Goal: Browse casually: Explore the website without a specific task or goal

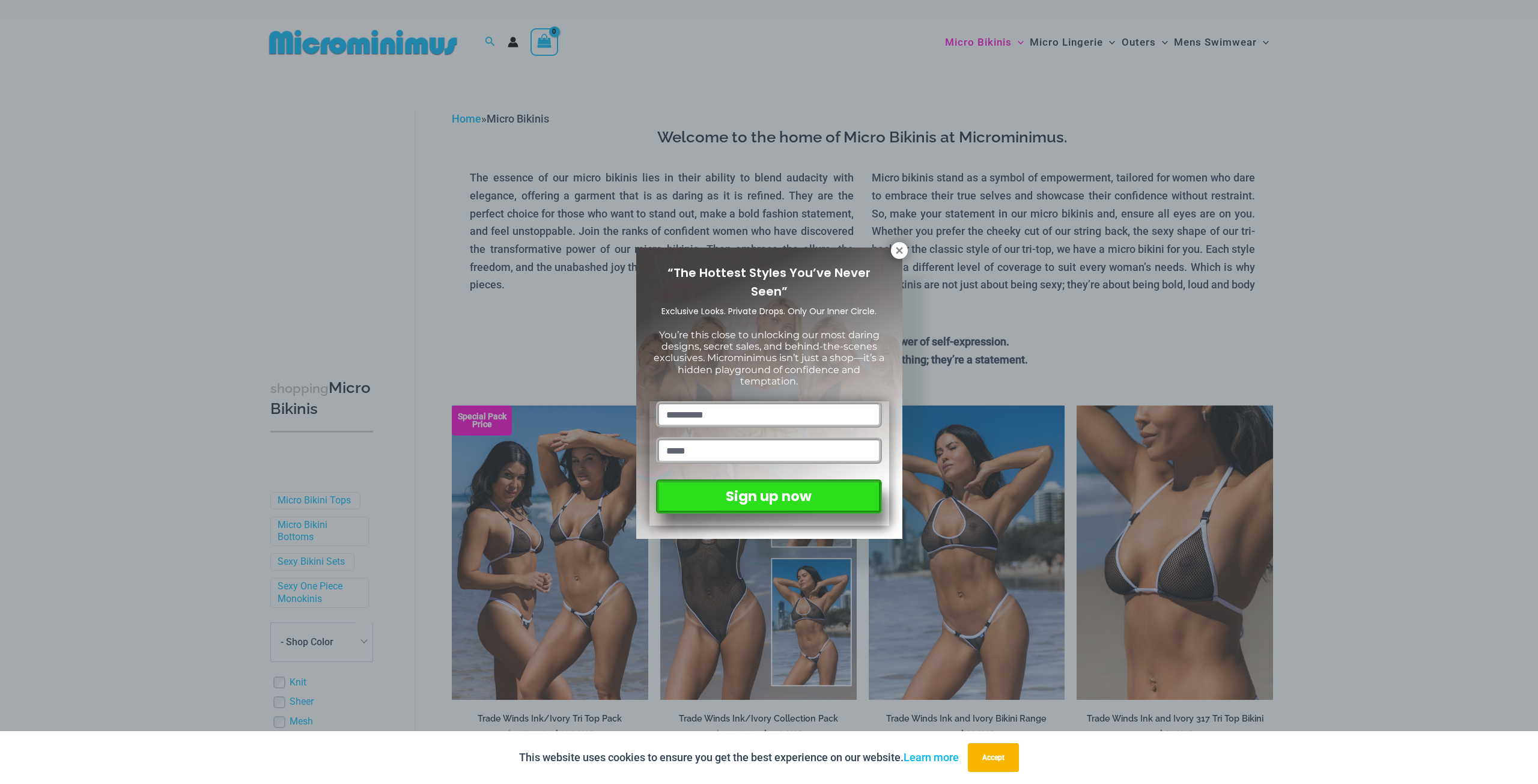
click at [1059, 45] on div "“The Hottest Styles You’ve Never Seen” Exclusive Looks. Private Drops. Only Our…" at bounding box center [769, 392] width 1538 height 784
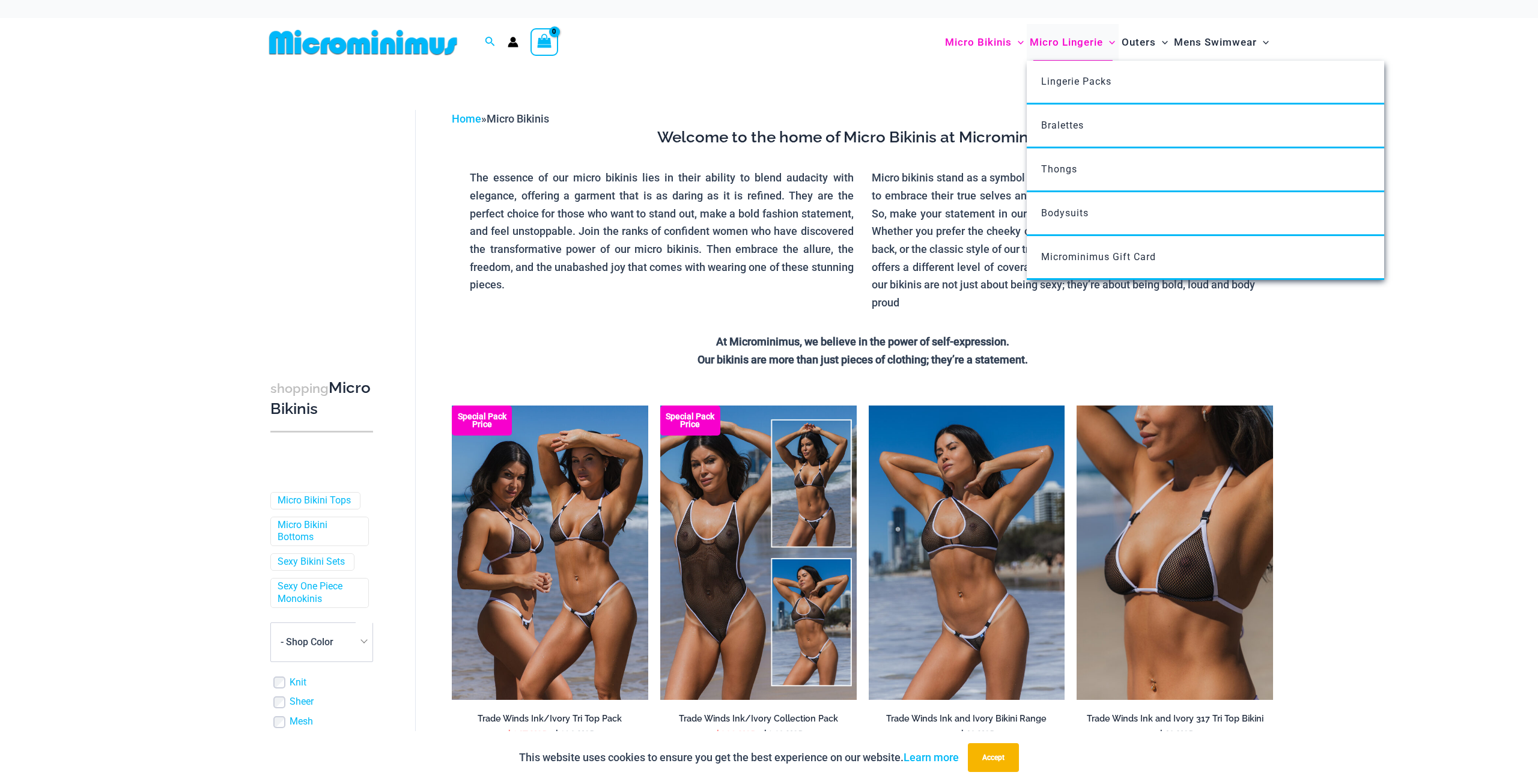
click at [1077, 39] on span "Micro Lingerie" at bounding box center [1067, 42] width 73 height 31
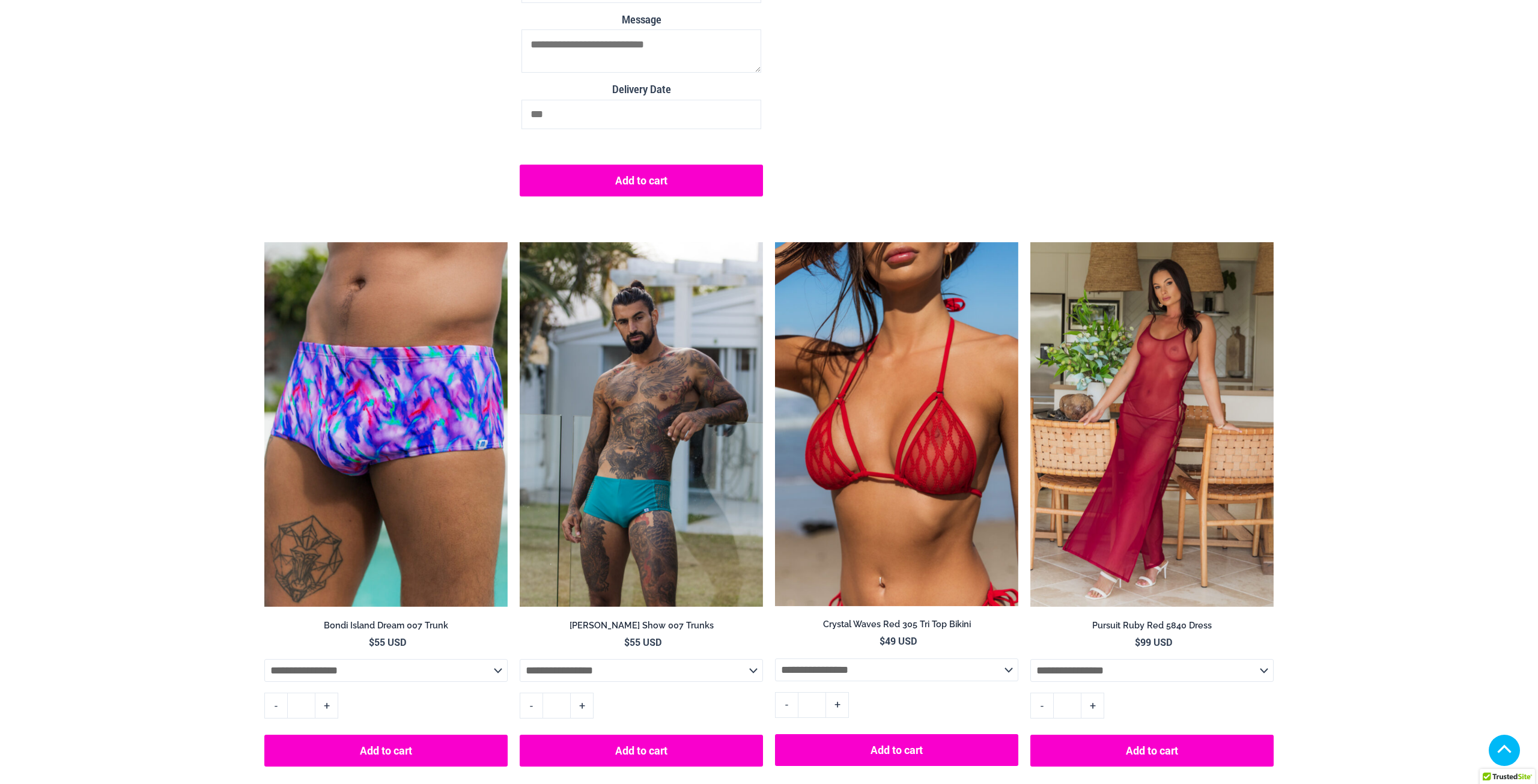
scroll to position [4994, 0]
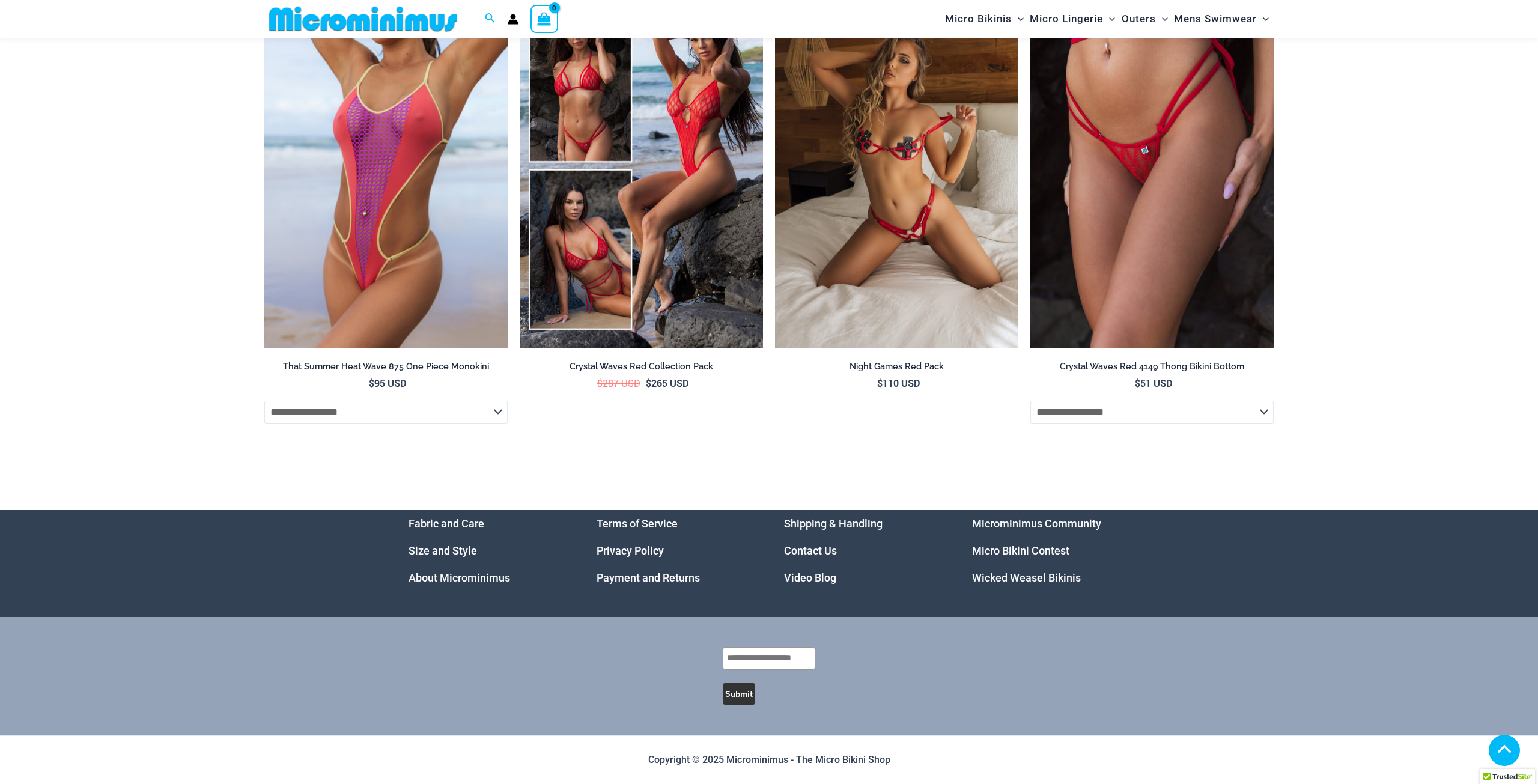
click at [1051, 549] on link "Micro Bikini Contest" at bounding box center [1021, 551] width 97 height 13
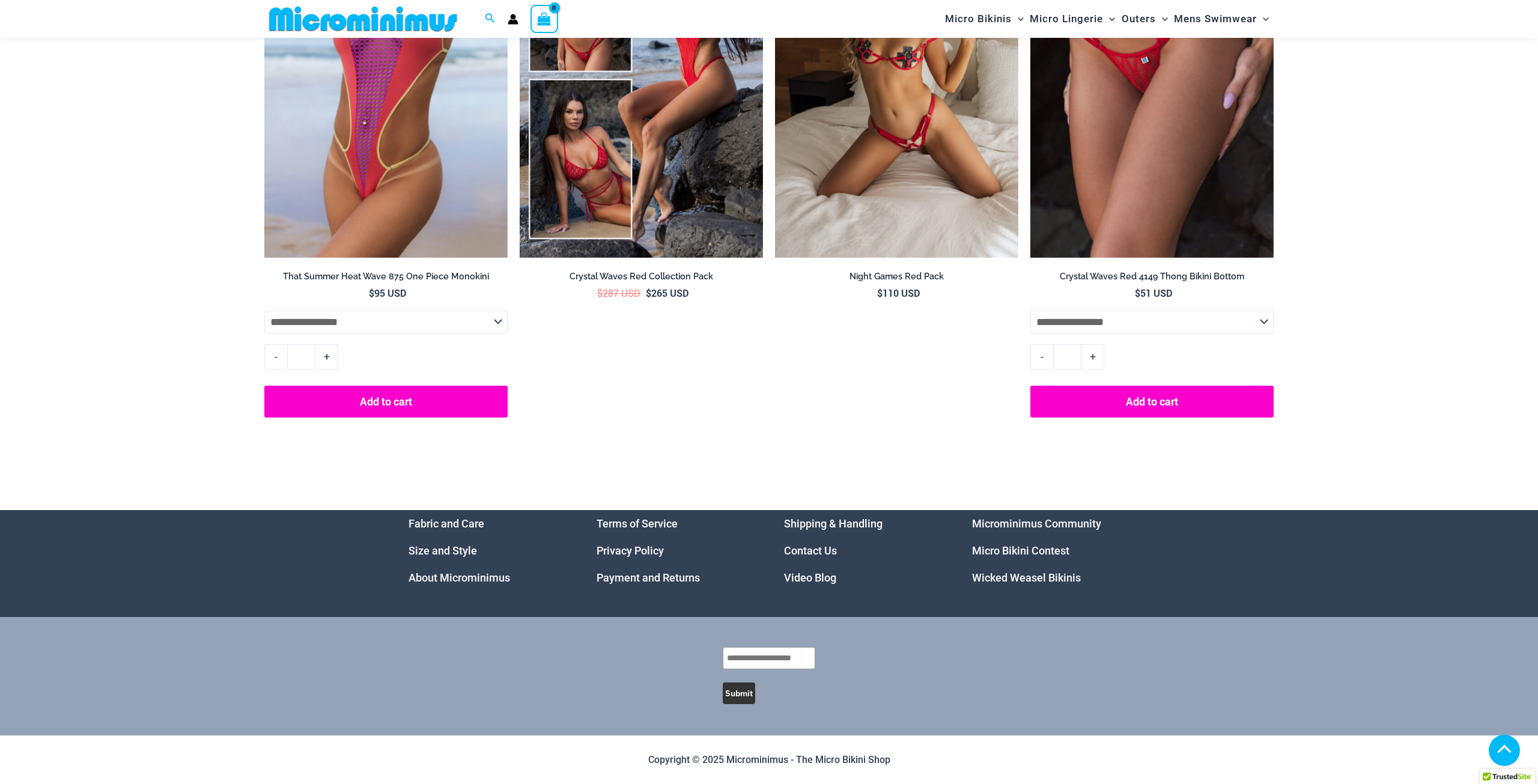
scroll to position [4570, 0]
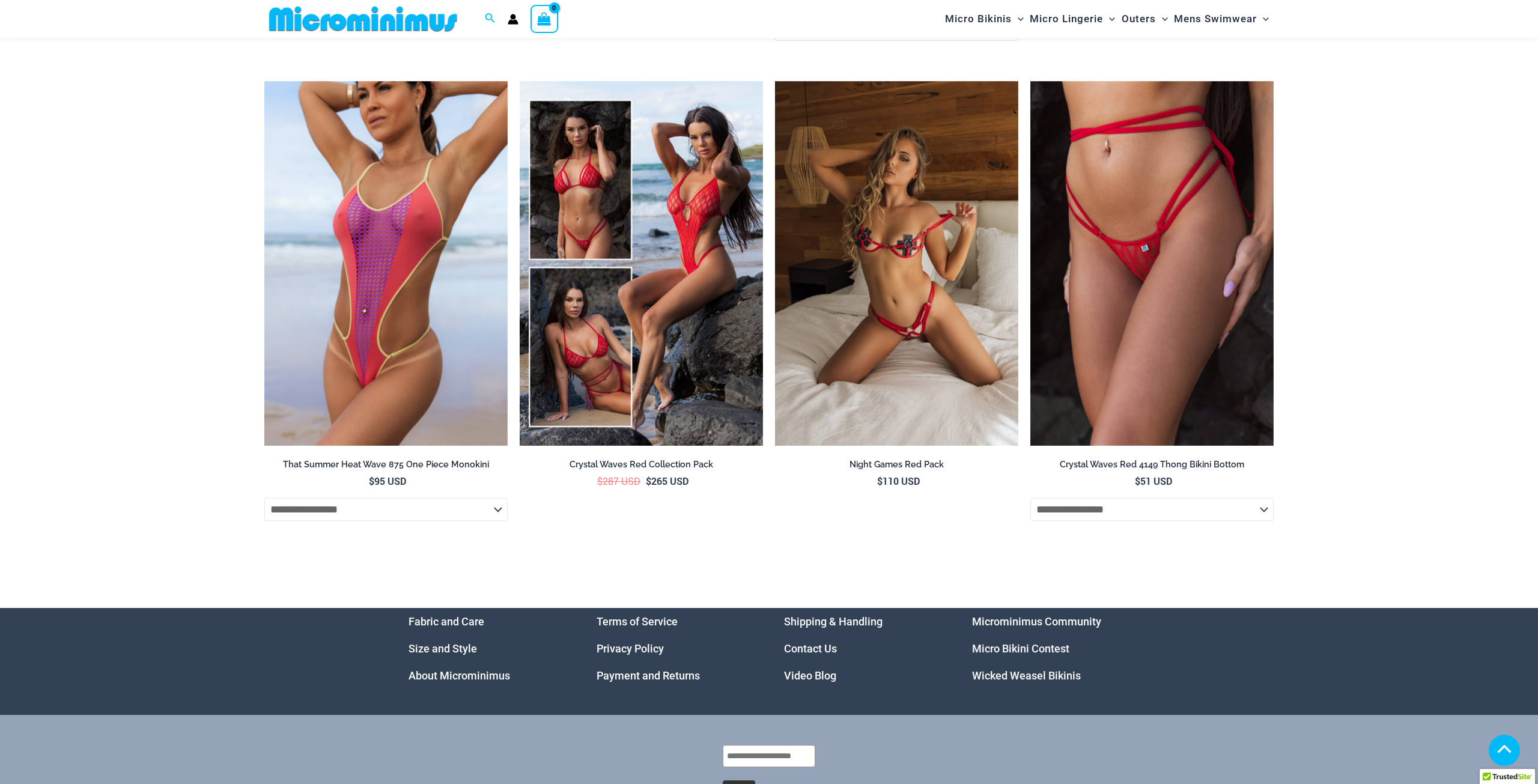
click at [999, 669] on link "Wicked Weasel Bikinis" at bounding box center [1027, 676] width 109 height 13
